Goal: Browse casually: Explore the website without a specific task or goal

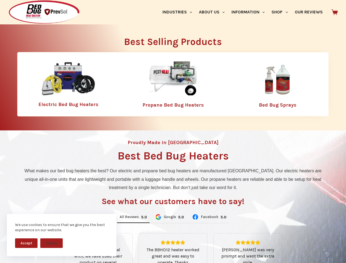
click at [173, 131] on div "Proudly Made in [GEOGRAPHIC_DATA] Best Bed Bug Heaters What makes our bed bug h…" at bounding box center [173, 233] width 346 height 206
click at [26, 243] on button "Accept" at bounding box center [26, 243] width 22 height 10
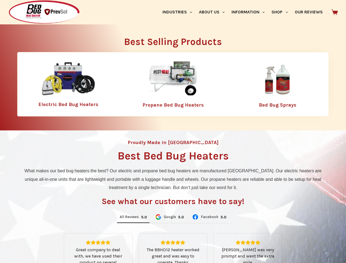
click at [51, 243] on button "Decline" at bounding box center [51, 247] width 22 height 10
click at [179, 12] on link "Industries" at bounding box center [177, 12] width 36 height 24
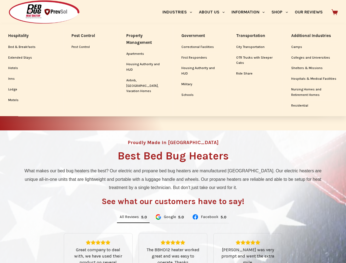
click at [214, 12] on link "About Us" at bounding box center [211, 12] width 33 height 24
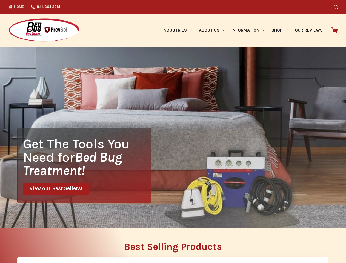
click at [282, 12] on div "Search" at bounding box center [267, 7] width 139 height 14
click at [133, 217] on div "Get The Tools You Need for Bed Bug Treatment! View our Best Sellers!" at bounding box center [173, 137] width 346 height 181
click at [169, 217] on div "Get The Tools You Need for Bed Bug Treatment! View our Best Sellers!" at bounding box center [173, 137] width 346 height 181
